Goal: Check status: Check status

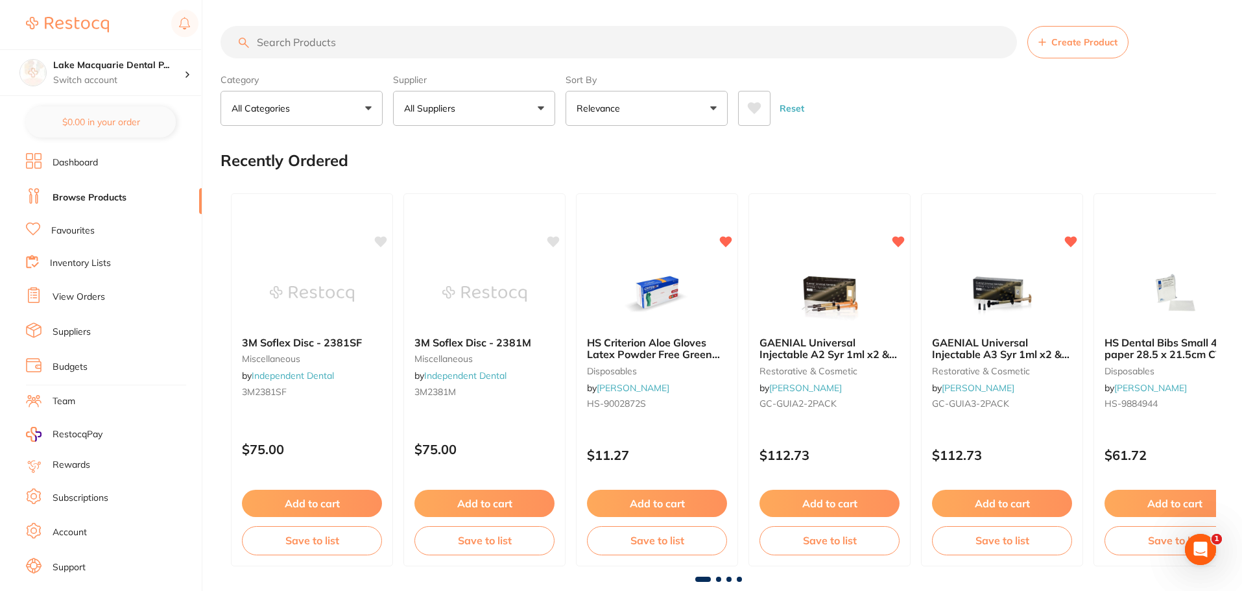
click at [95, 299] on link "View Orders" at bounding box center [79, 297] width 53 height 13
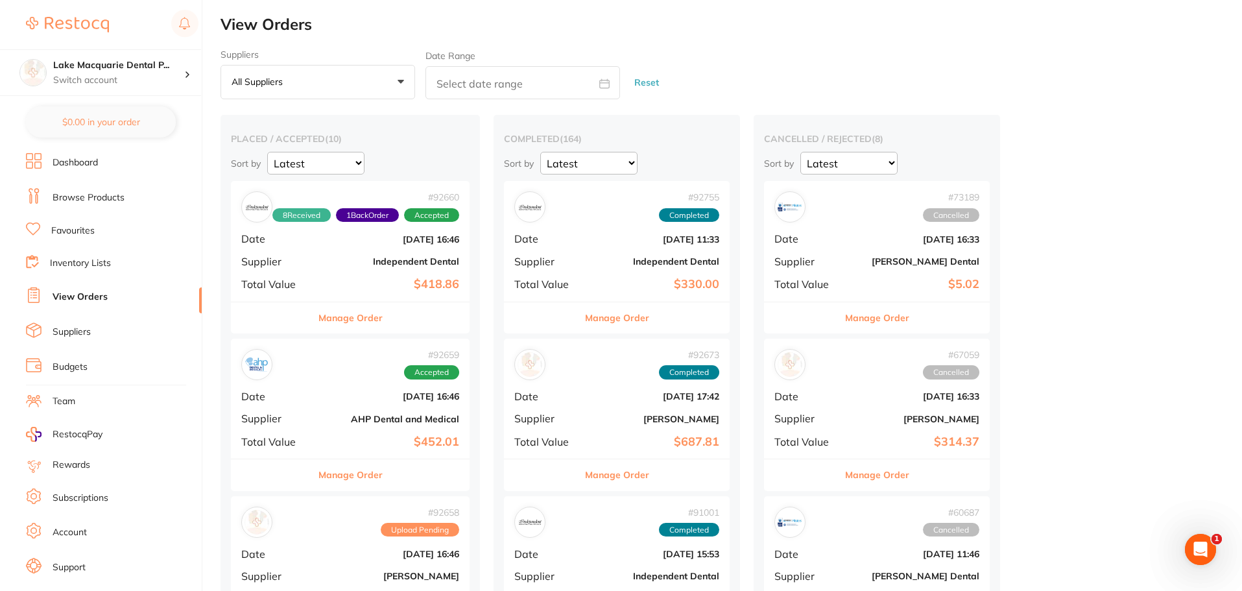
click at [386, 482] on div "Manage Order" at bounding box center [350, 474] width 239 height 32
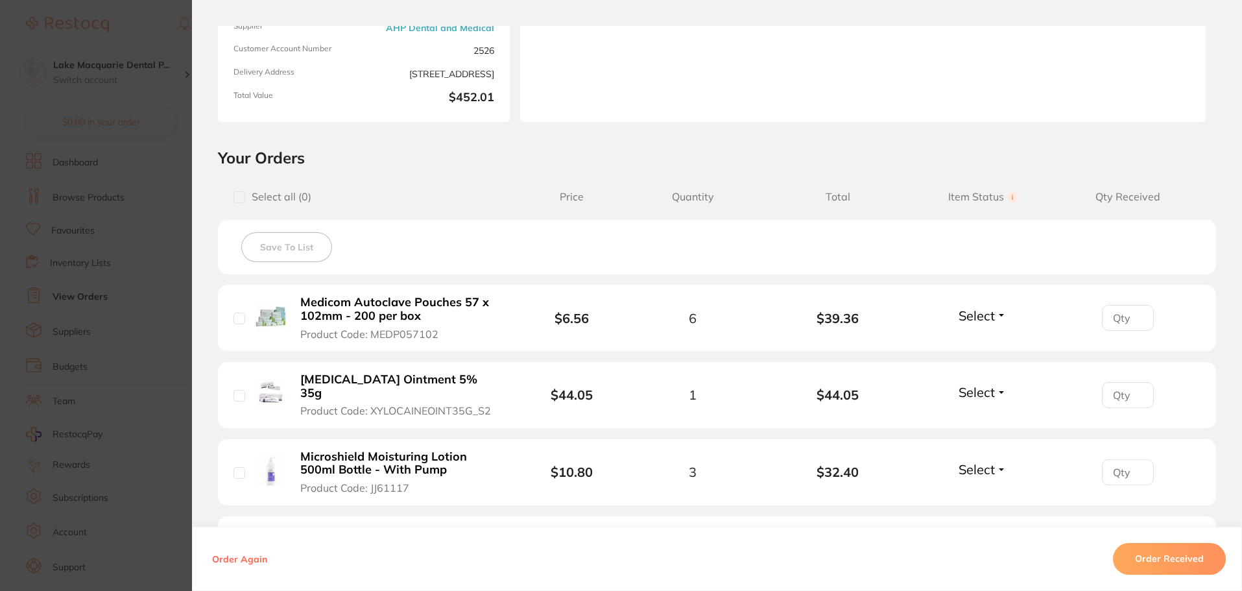
scroll to position [195, 0]
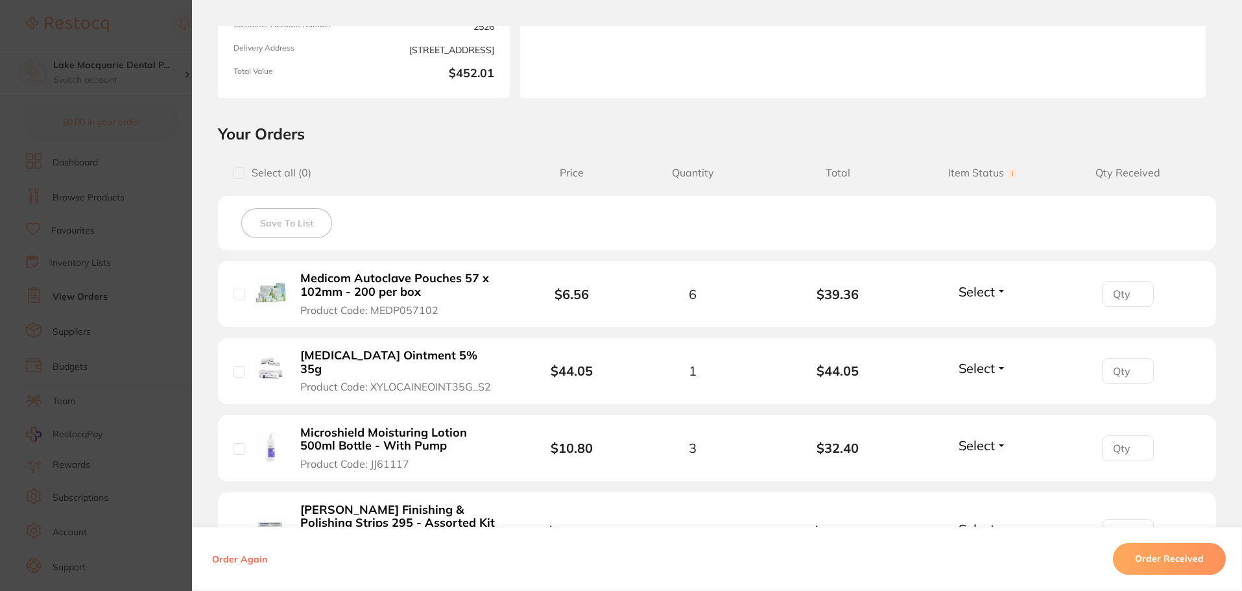
click at [993, 295] on button "Select" at bounding box center [983, 291] width 56 height 16
click at [991, 317] on span "Received" at bounding box center [982, 320] width 33 height 10
click at [990, 363] on span "Select" at bounding box center [976, 368] width 36 height 16
click at [992, 386] on button "Received" at bounding box center [982, 396] width 33 height 20
click at [986, 437] on span "Select" at bounding box center [976, 445] width 36 height 16
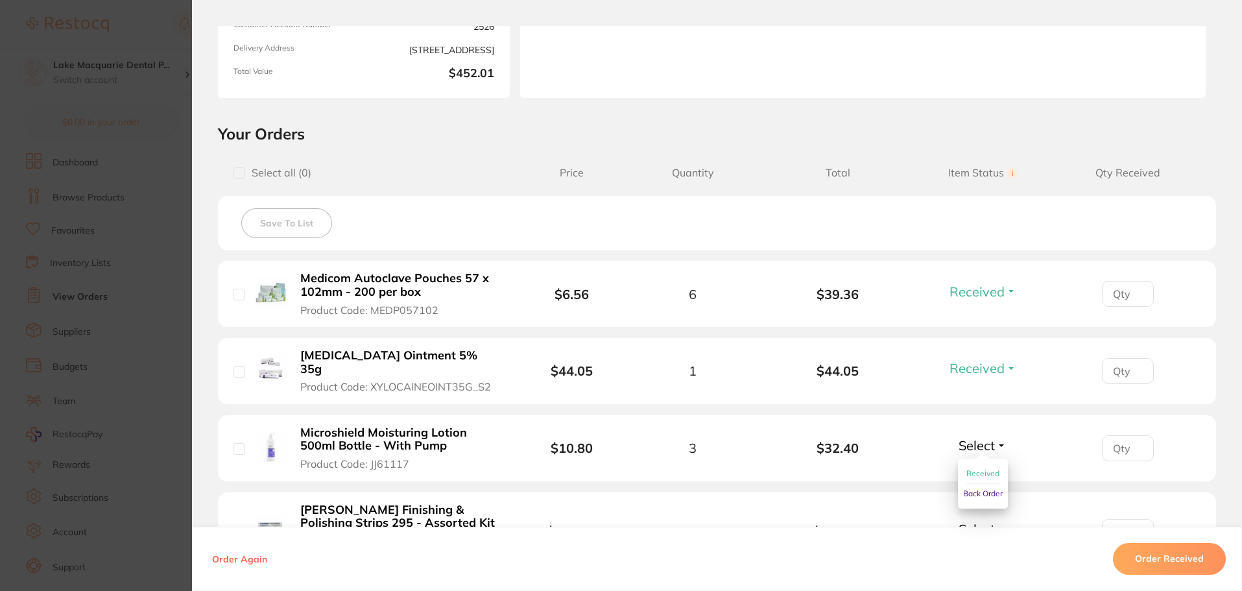
click at [984, 468] on span "Received" at bounding box center [982, 473] width 33 height 10
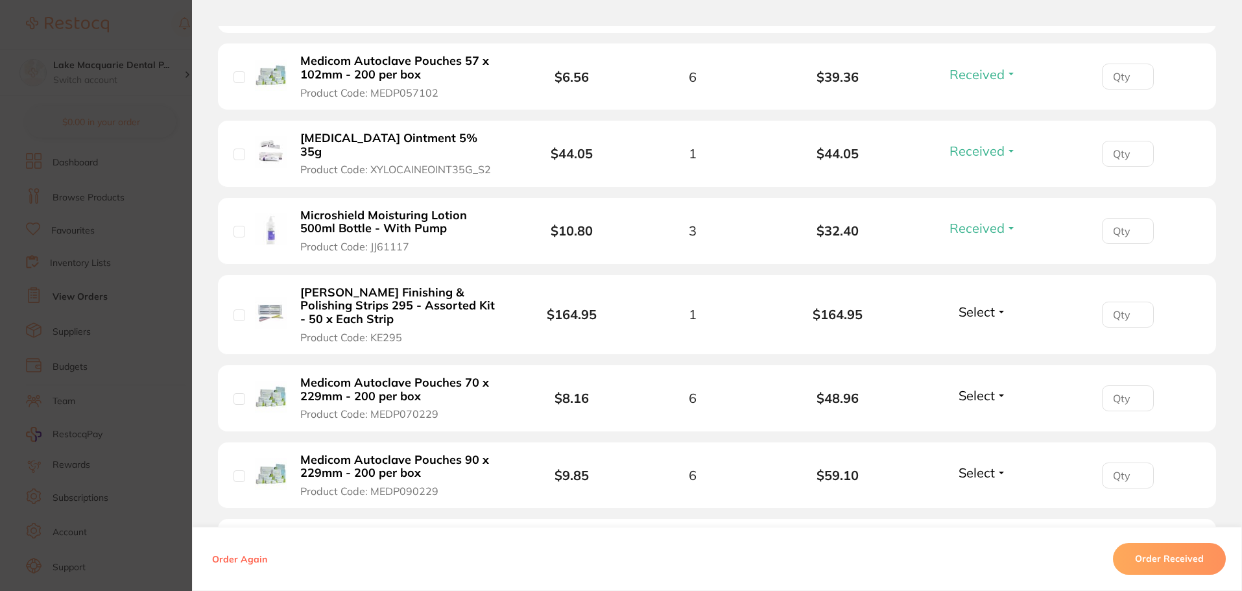
scroll to position [454, 0]
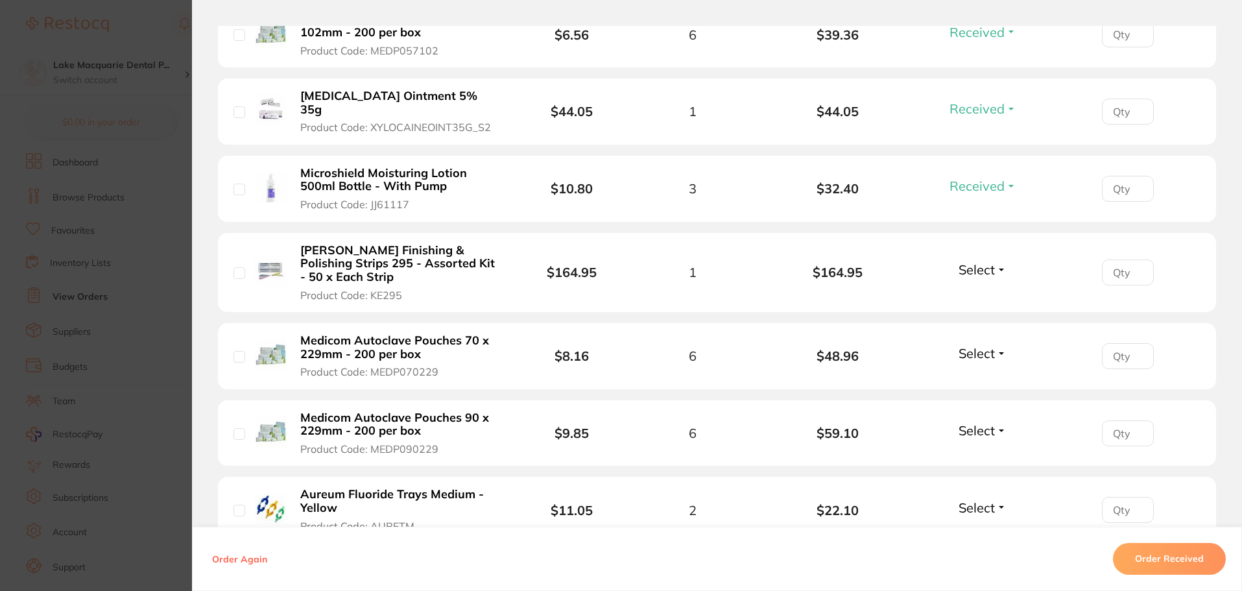
click at [984, 268] on li "[PERSON_NAME] Finishing & Polishing Strips 295 - Assorted Kit - 50 x Each Strip…" at bounding box center [717, 273] width 998 height 80
click at [991, 261] on span "Select" at bounding box center [976, 269] width 36 height 16
click at [999, 283] on ul "Received Back Order" at bounding box center [983, 308] width 50 height 50
click at [990, 292] on span "Received" at bounding box center [982, 297] width 33 height 10
click at [997, 345] on button "Select" at bounding box center [983, 353] width 56 height 16
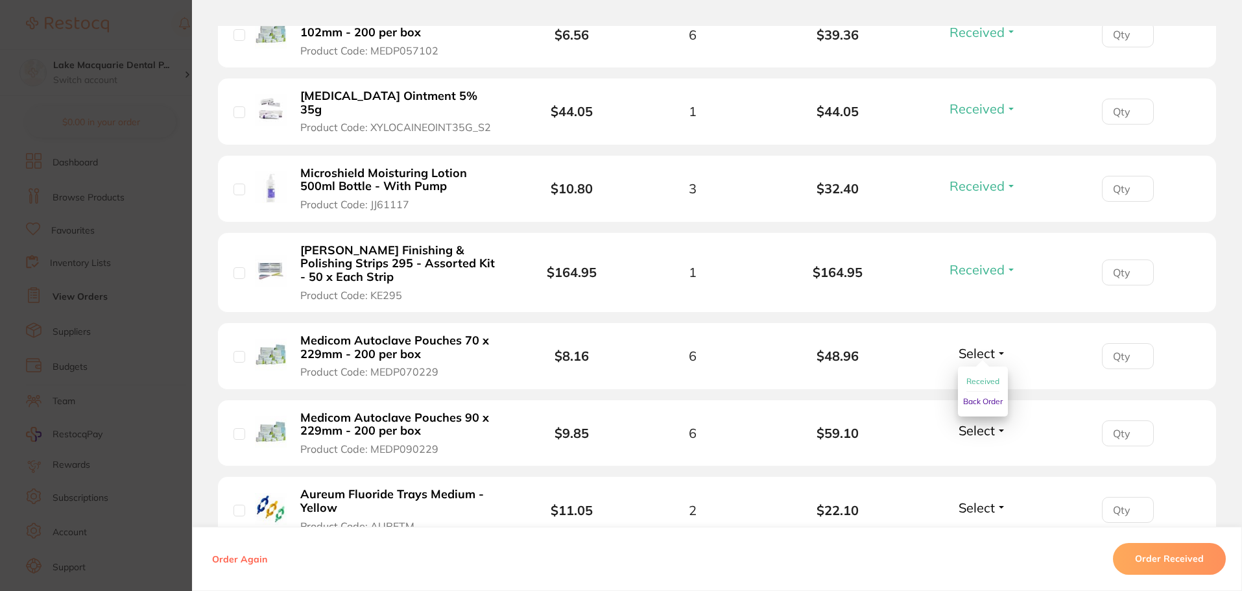
click at [992, 376] on span "Received" at bounding box center [982, 381] width 33 height 10
drag, startPoint x: 988, startPoint y: 410, endPoint x: 989, endPoint y: 423, distance: 12.4
click at [988, 422] on span "Select" at bounding box center [976, 430] width 36 height 16
click at [991, 453] on span "Received" at bounding box center [982, 458] width 33 height 10
click at [986, 499] on span "Select" at bounding box center [976, 507] width 36 height 16
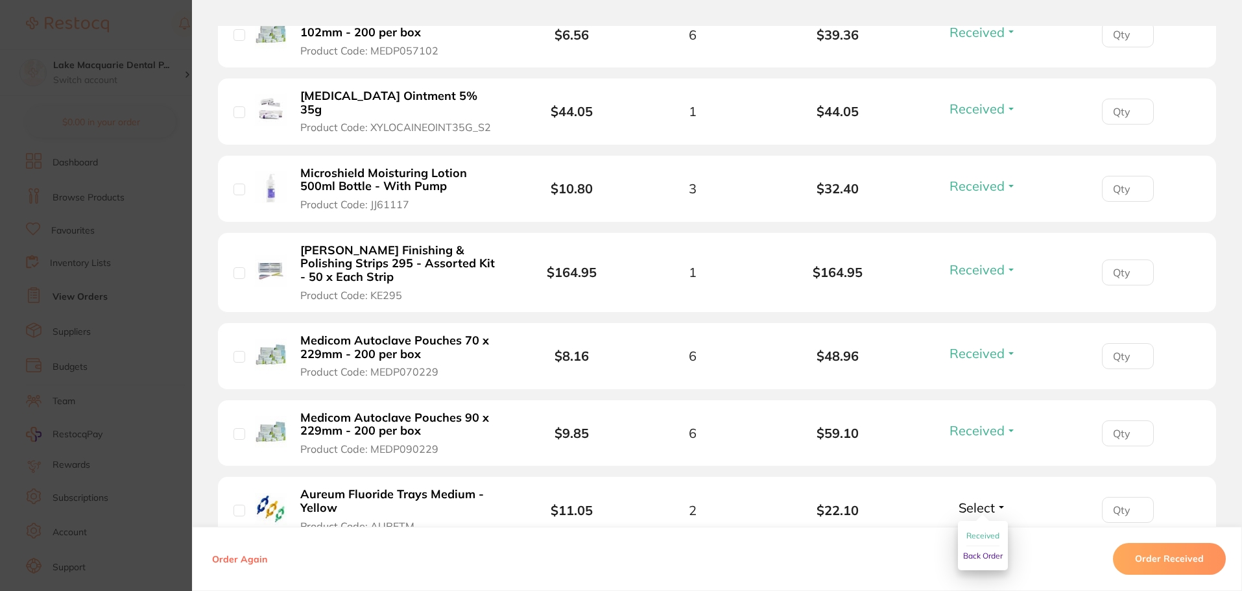
click at [988, 530] on span "Received" at bounding box center [982, 535] width 33 height 10
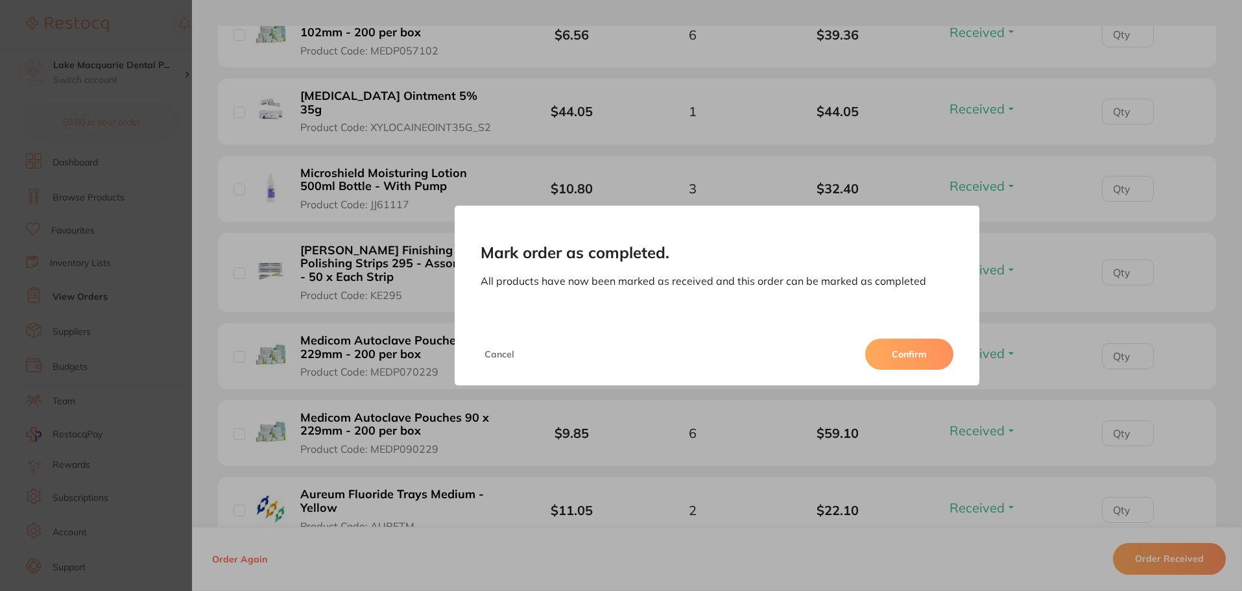
click at [926, 321] on div "Mark order as completed. All products have now been marked as received and this…" at bounding box center [717, 265] width 525 height 118
click at [931, 357] on button "Confirm" at bounding box center [909, 353] width 88 height 31
